Goal: Transaction & Acquisition: Purchase product/service

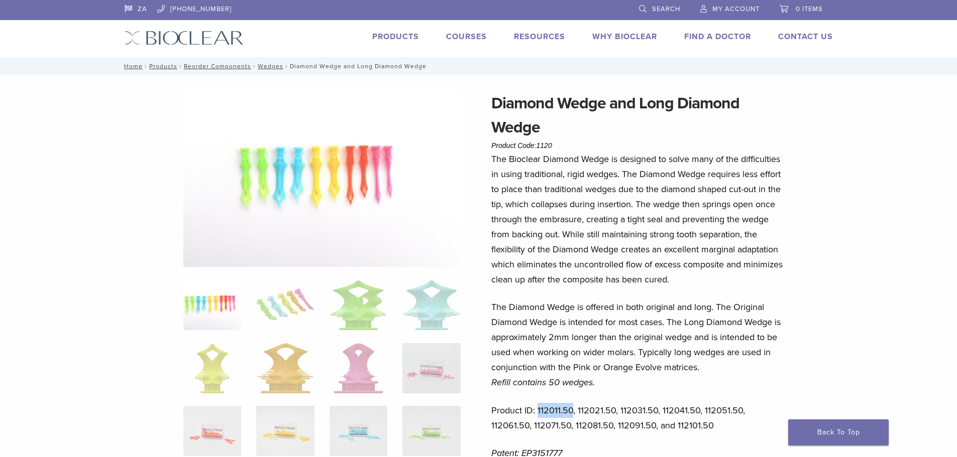
click at [390, 36] on link "Products" at bounding box center [395, 37] width 47 height 10
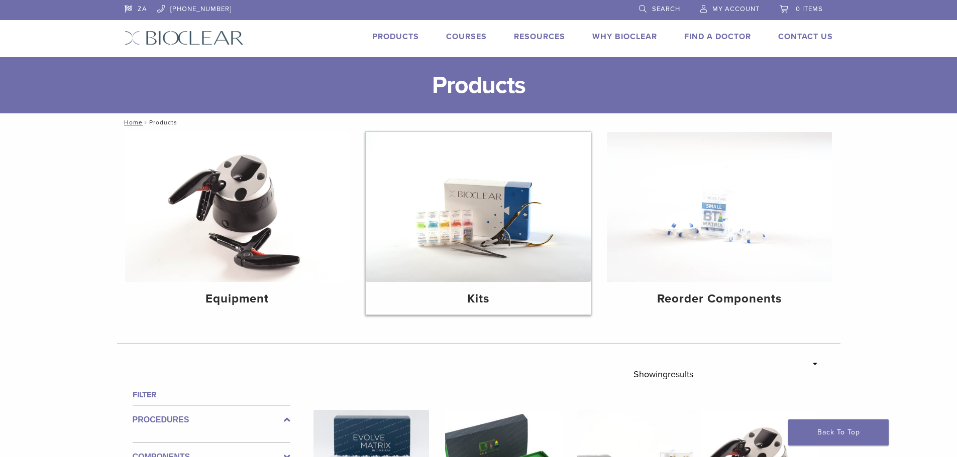
click at [532, 247] on img at bounding box center [478, 207] width 225 height 150
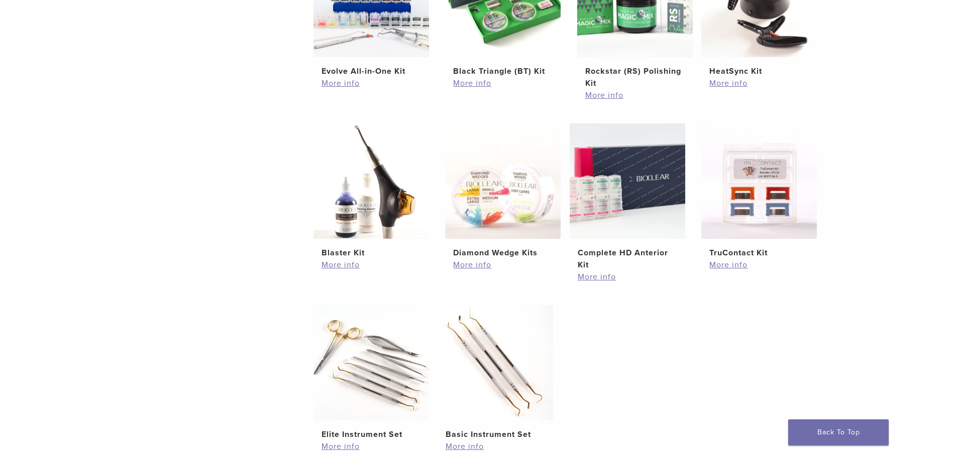
scroll to position [352, 0]
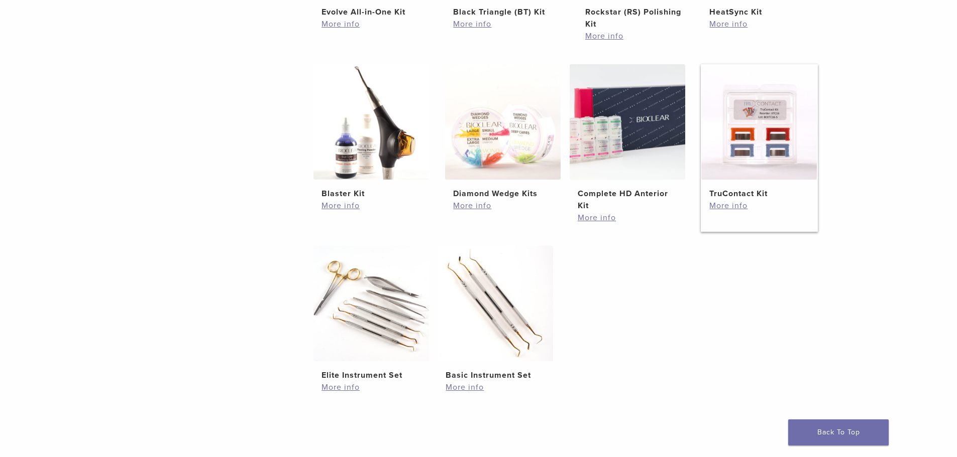
click at [766, 143] on img at bounding box center [758, 121] width 115 height 115
